Goal: Download file/media

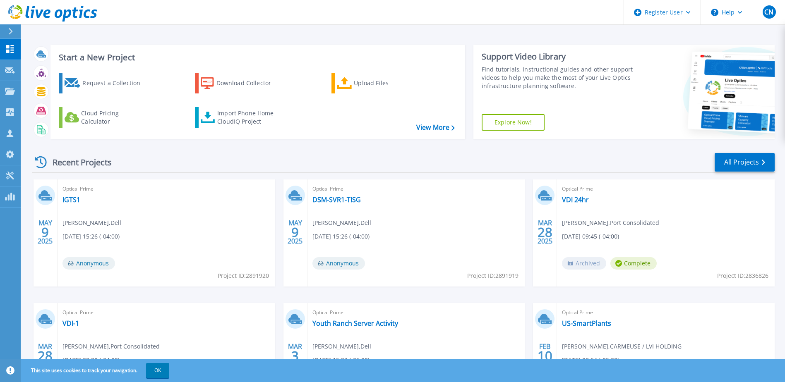
click at [464, 17] on header "Register User Help CN Dell User [PERSON_NAME] [PERSON_NAME][EMAIL_ADDRESS][DOMA…" at bounding box center [392, 12] width 785 height 25
click at [433, 133] on div "Request a Collection Download Collector Upload Files Cloud Pricing Calculator I…" at bounding box center [256, 100] width 409 height 69
click at [434, 127] on link "View More" at bounding box center [435, 128] width 38 height 8
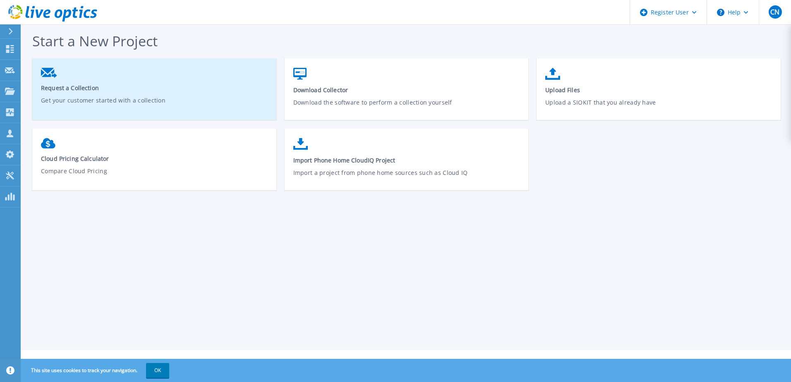
click at [86, 82] on link "Request a Collection Get your customer started with a collection" at bounding box center [154, 92] width 244 height 57
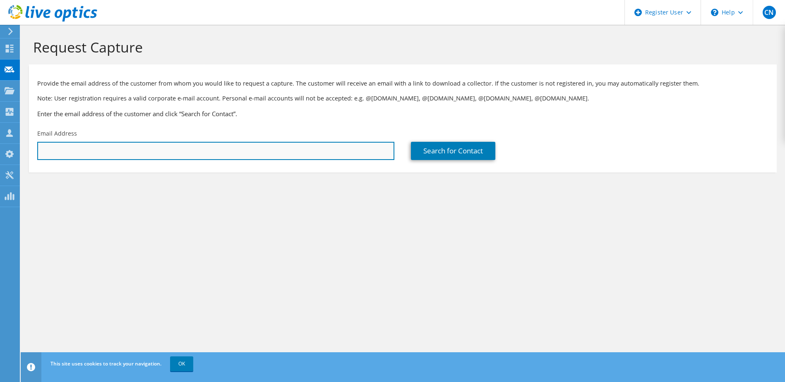
click at [322, 149] on input "text" at bounding box center [215, 151] width 357 height 18
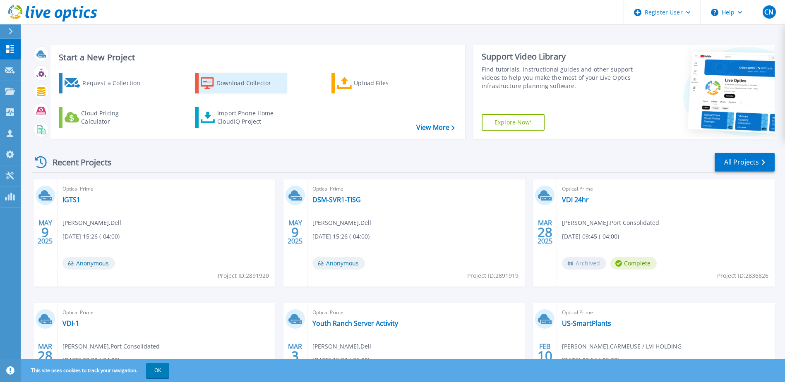
click at [254, 89] on div "Download Collector" at bounding box center [249, 83] width 66 height 17
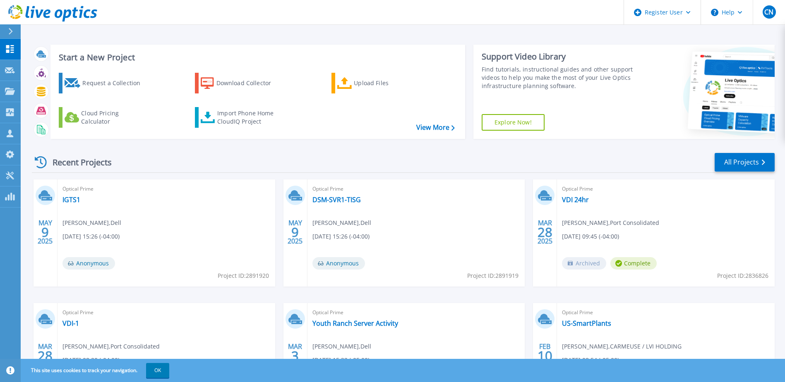
drag, startPoint x: 55, startPoint y: 1, endPoint x: 275, endPoint y: 11, distance: 219.5
click at [275, 11] on header "Register User Help CN Dell User [PERSON_NAME] [PERSON_NAME][EMAIL_ADDRESS][DOMA…" at bounding box center [392, 12] width 785 height 25
click at [46, 13] on icon at bounding box center [52, 13] width 89 height 17
click at [36, 91] on p "Projects" at bounding box center [33, 92] width 22 height 22
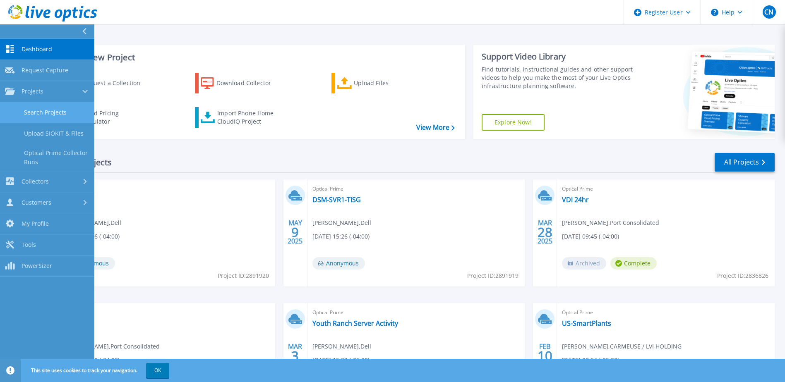
click at [64, 110] on link "Search Projects" at bounding box center [47, 112] width 94 height 21
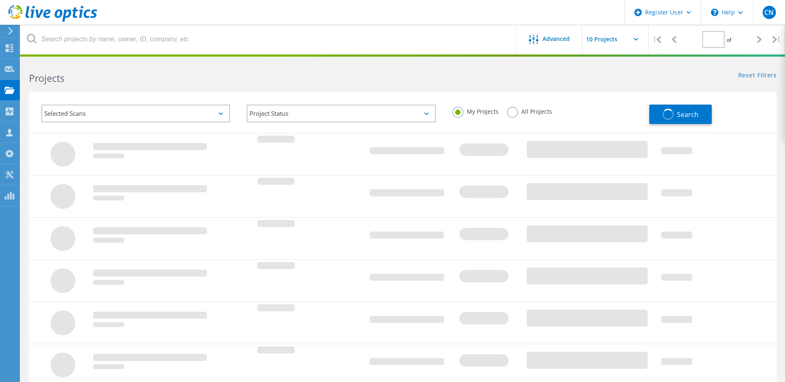
type input "1"
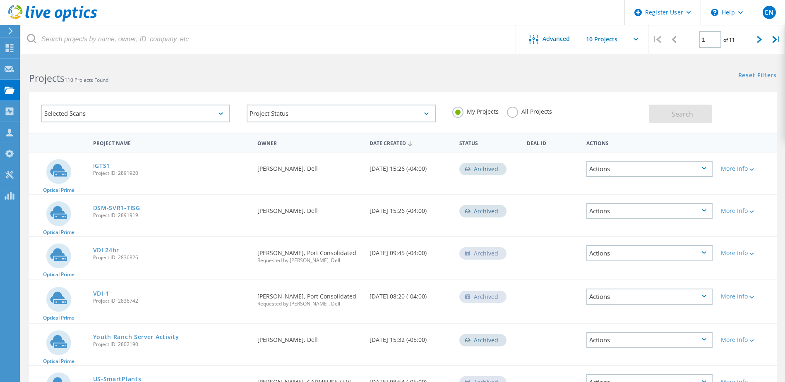
click at [126, 117] on div "Selected Scans" at bounding box center [135, 114] width 189 height 18
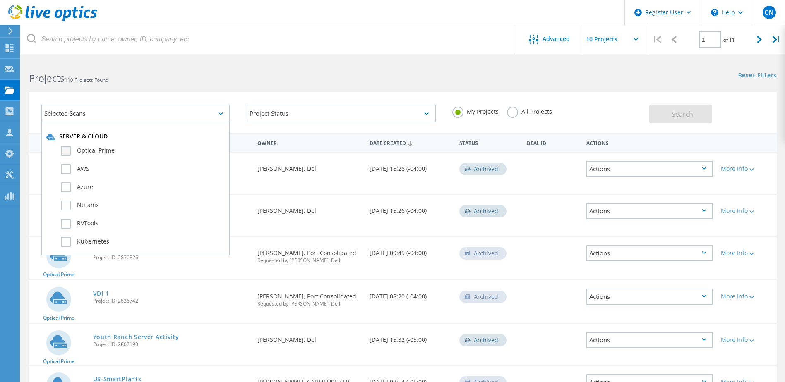
click at [106, 150] on label "Optical Prime" at bounding box center [143, 151] width 164 height 10
click at [0, 0] on input "Optical Prime" at bounding box center [0, 0] width 0 height 0
click at [698, 115] on button "Search" at bounding box center [680, 114] width 62 height 19
